Goal: Task Accomplishment & Management: Use online tool/utility

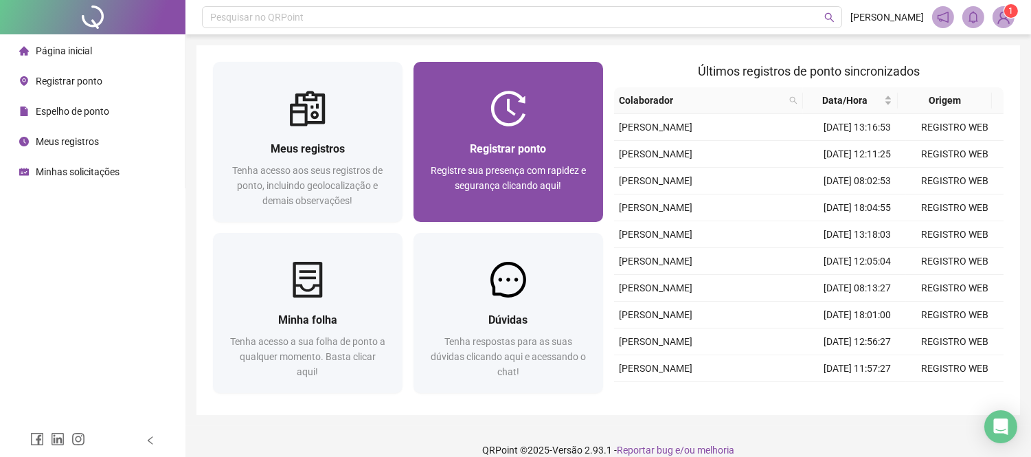
click at [532, 136] on div "Registrar ponto Registre sua presença com rapidez e segurança clicando aqui!" at bounding box center [508, 173] width 190 height 95
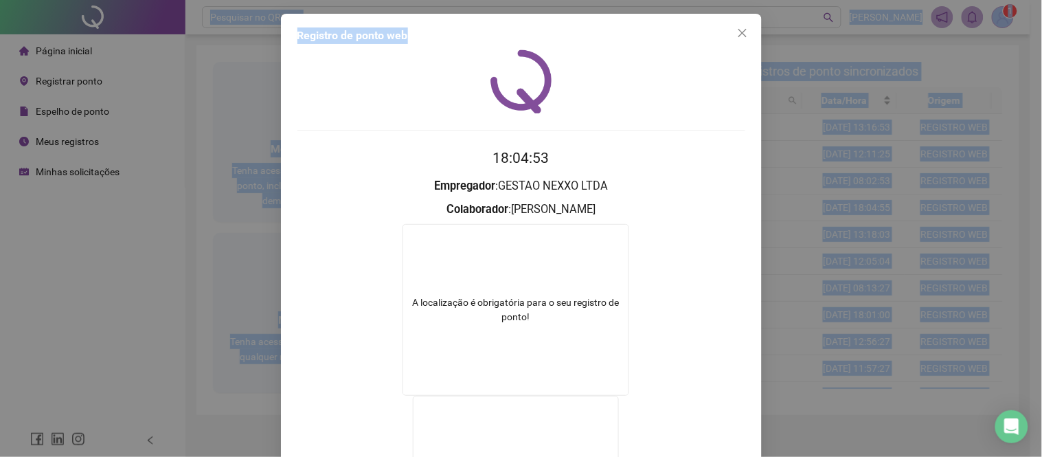
click at [587, 0] on html "Página inicial Registrar ponto Espelho de ponto Meus registros Minhas solicitaç…" at bounding box center [521, 228] width 1042 height 457
click at [738, 32] on icon "close" at bounding box center [742, 32] width 11 height 11
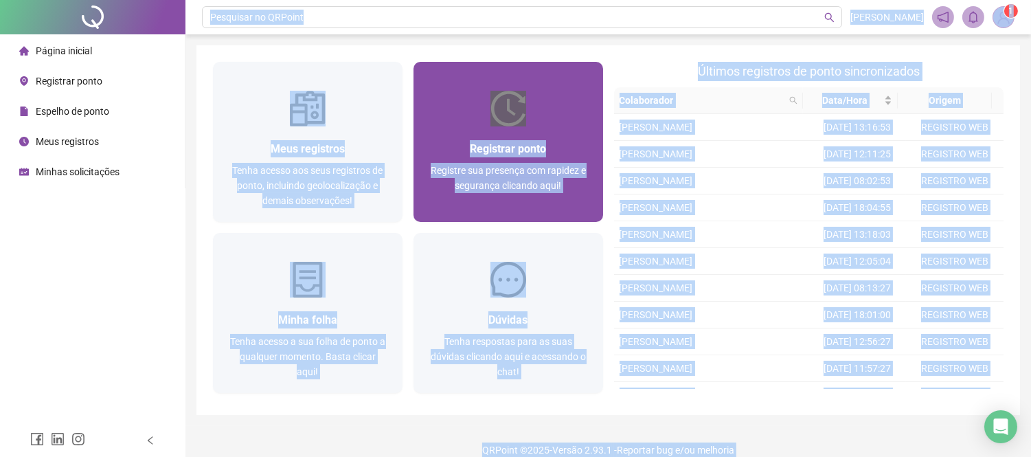
click at [576, 203] on div "Registre sua presença com rapidez e segurança clicando aqui!" at bounding box center [508, 185] width 157 height 45
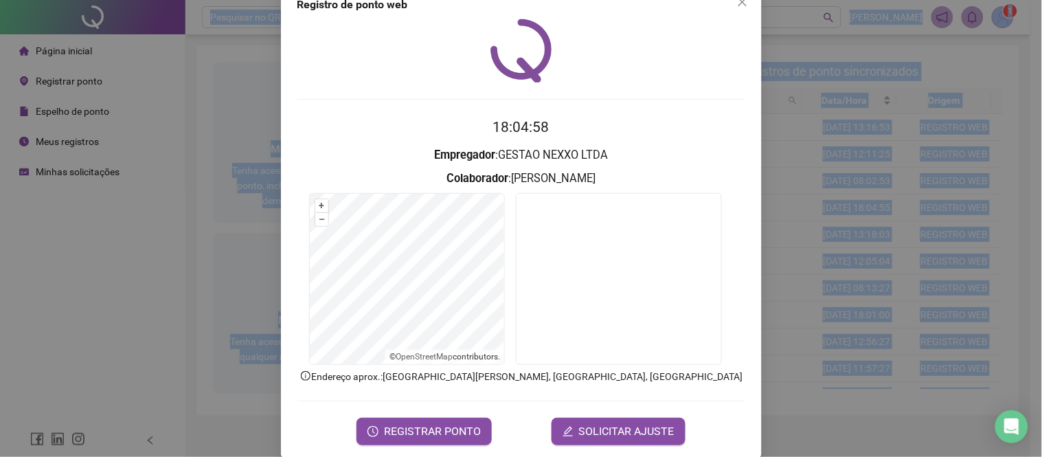
scroll to position [49, 0]
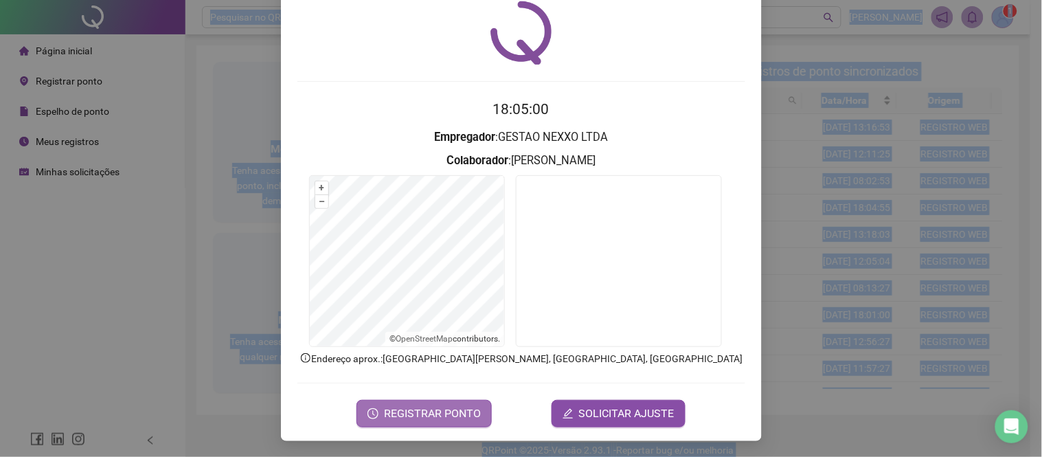
click at [423, 410] on span "REGISTRAR PONTO" at bounding box center [432, 413] width 97 height 16
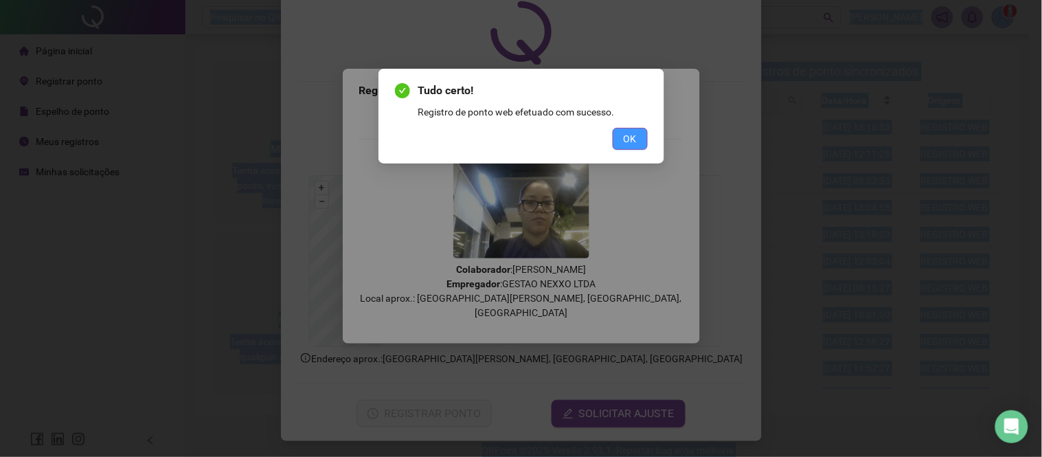
click at [630, 133] on span "OK" at bounding box center [630, 138] width 13 height 15
